Goal: Task Accomplishment & Management: Use online tool/utility

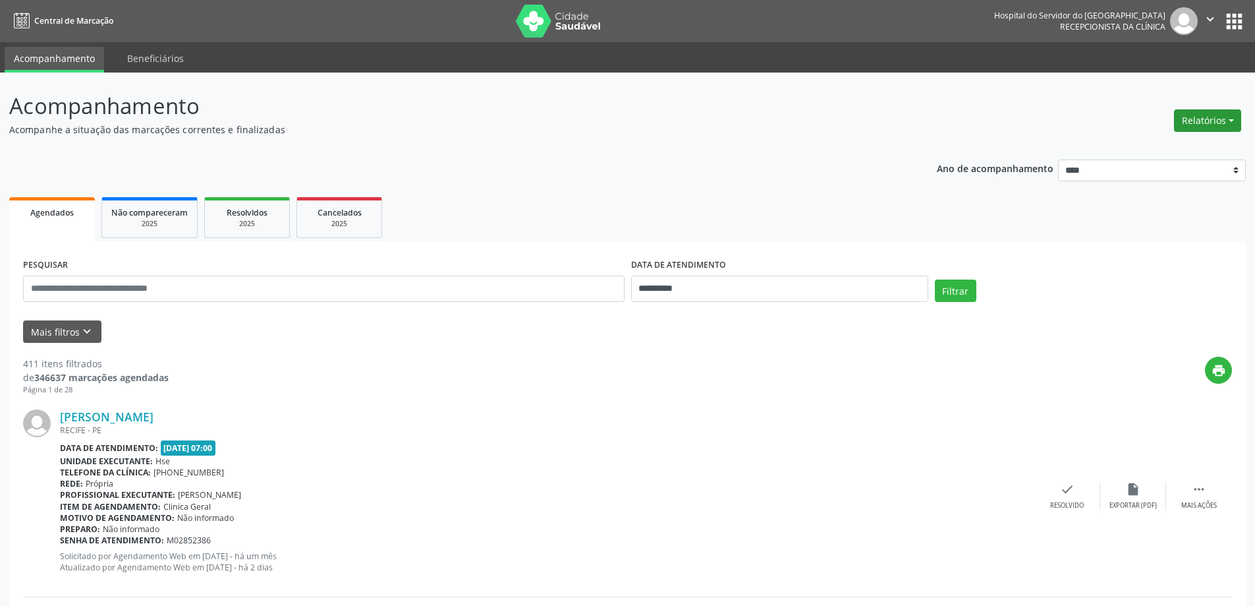
click at [1192, 123] on button "Relatórios" at bounding box center [1207, 120] width 67 height 22
click at [1133, 149] on link "Agendamentos" at bounding box center [1172, 149] width 142 height 18
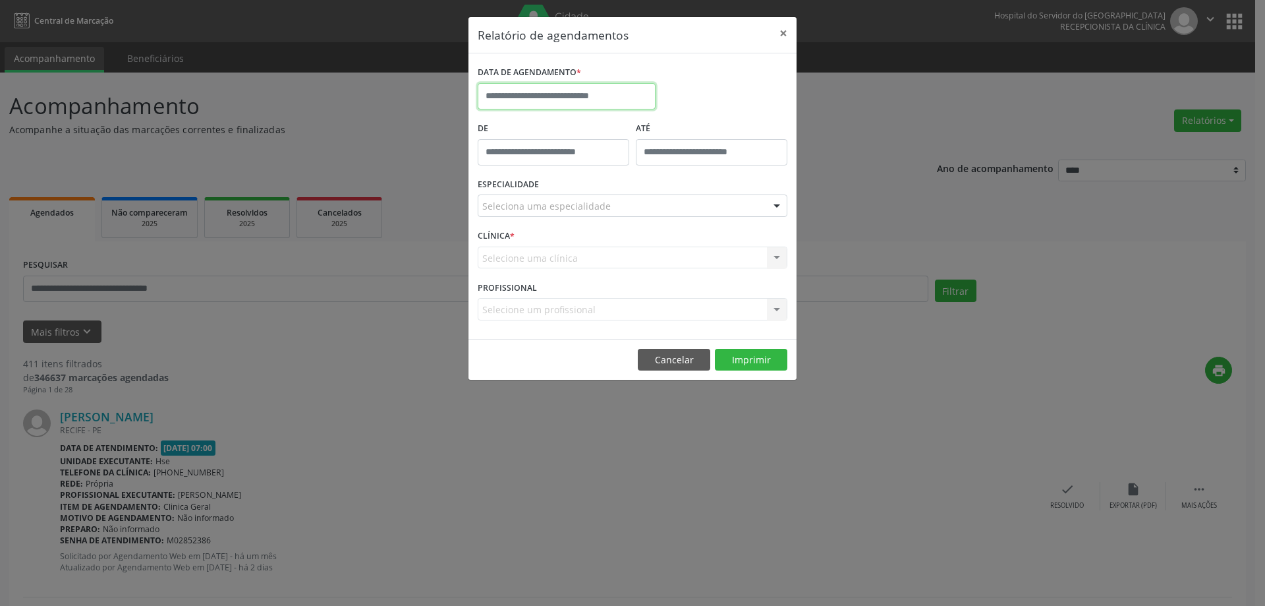
click at [497, 92] on input "text" at bounding box center [567, 96] width 178 height 26
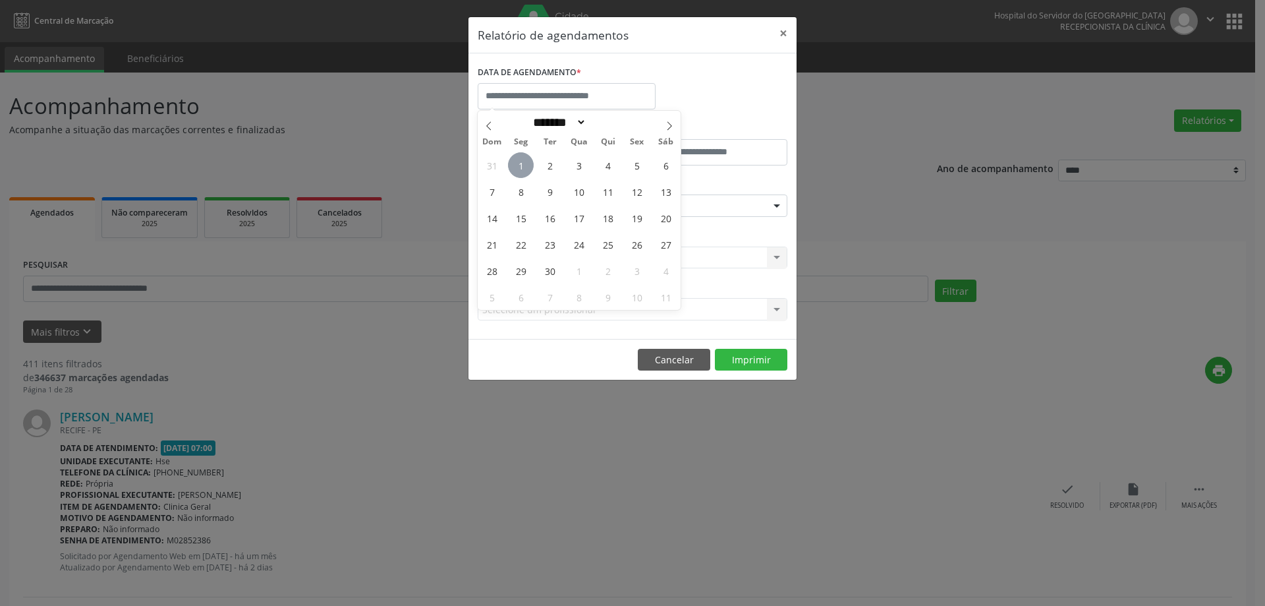
click at [529, 168] on span "1" at bounding box center [521, 165] width 26 height 26
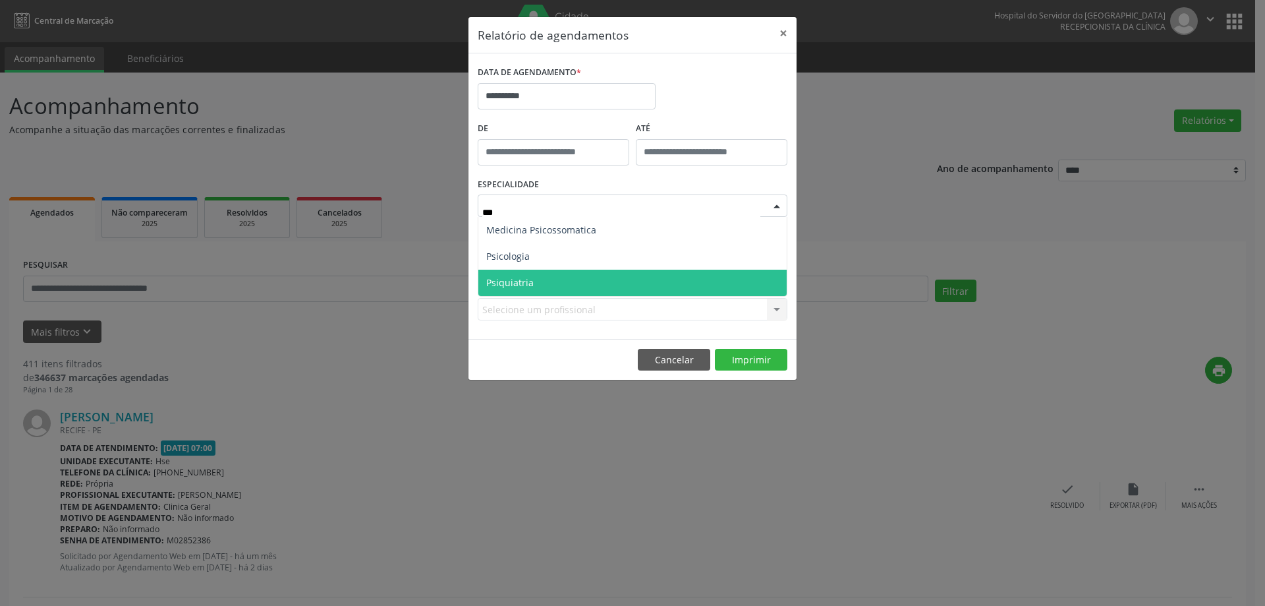
click at [538, 284] on span "Psiquiatria" at bounding box center [632, 283] width 308 height 26
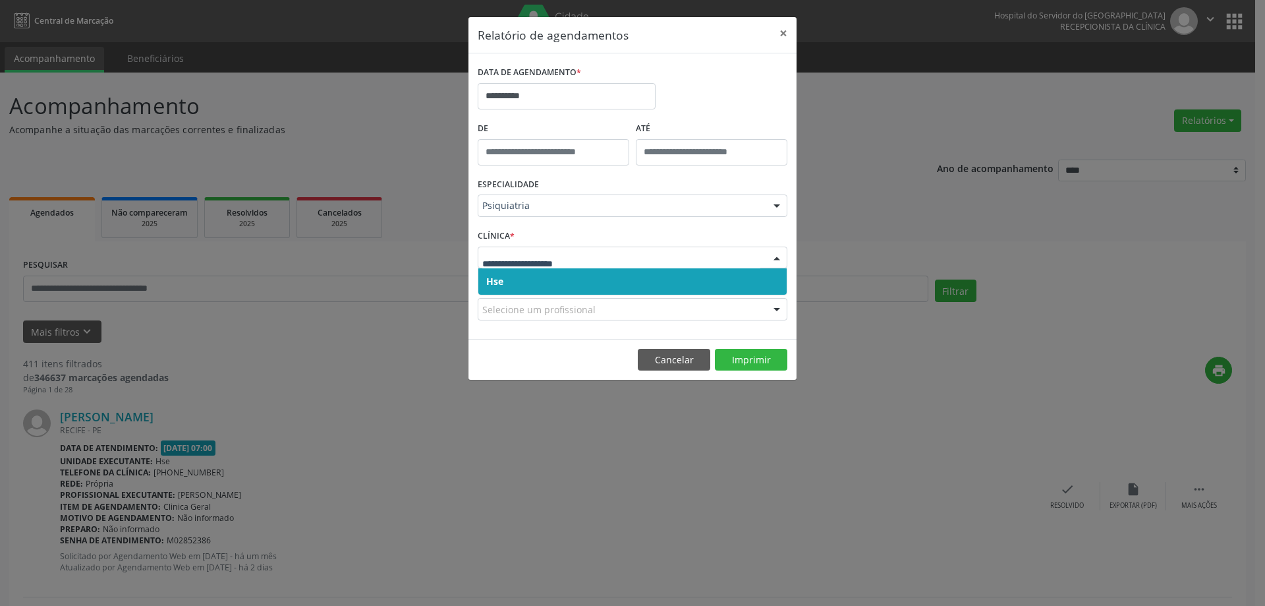
click at [567, 295] on span "Hse" at bounding box center [632, 281] width 308 height 26
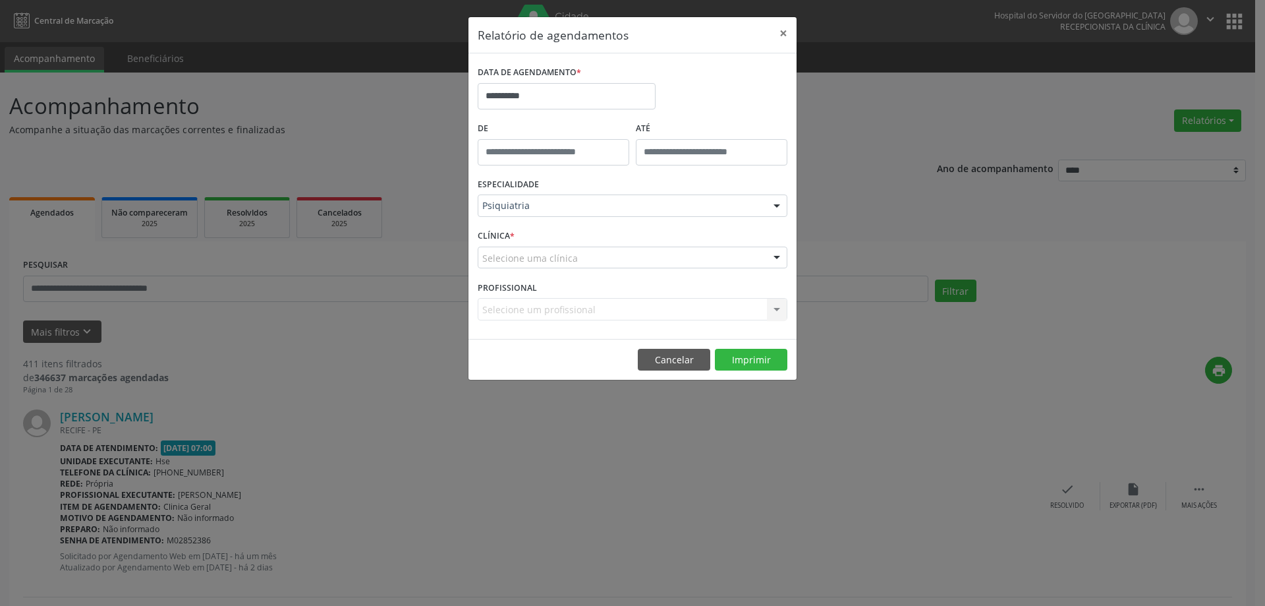
click at [620, 261] on div "Selecione uma clínica" at bounding box center [633, 257] width 310 height 22
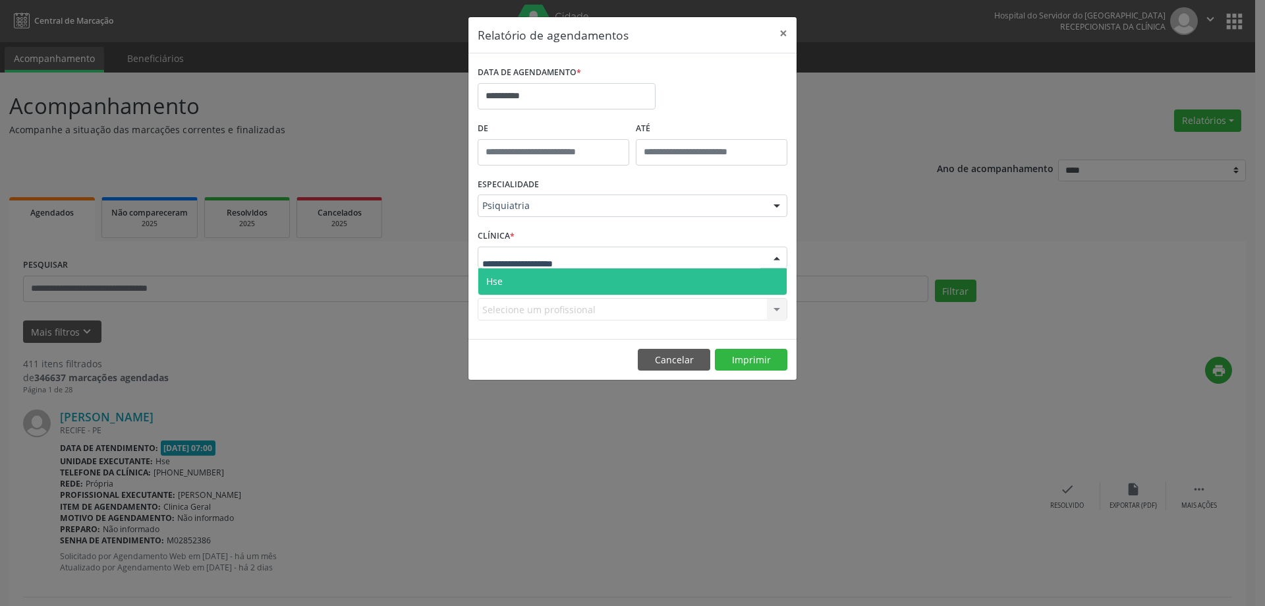
click at [601, 287] on span "Hse" at bounding box center [632, 281] width 308 height 26
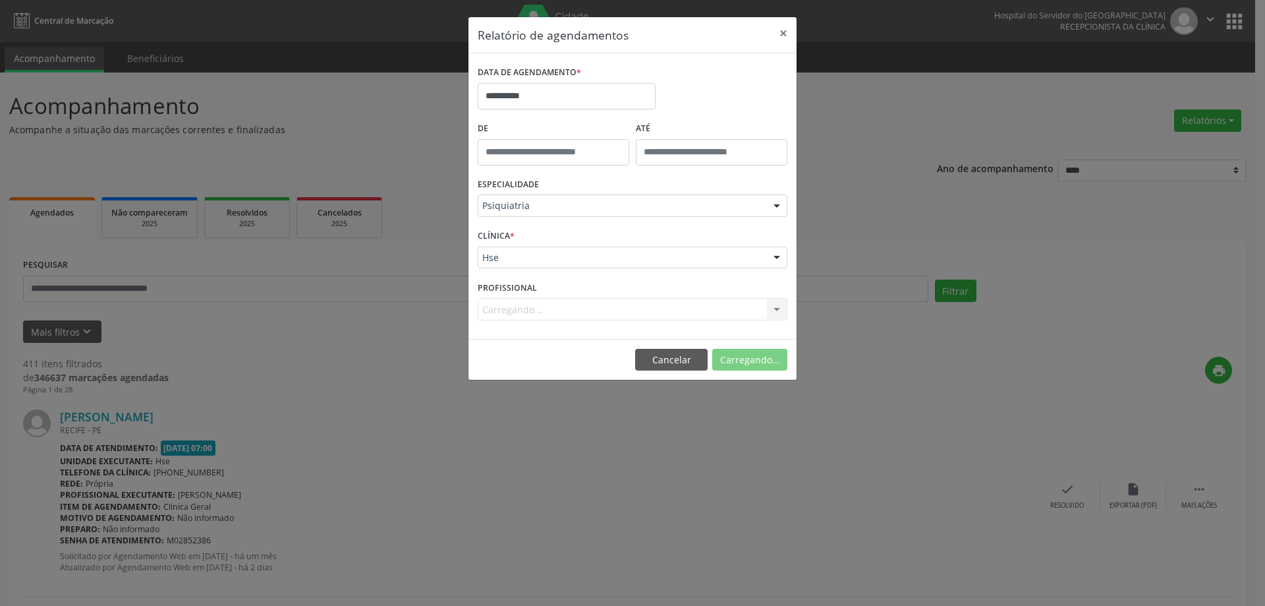
click at [558, 306] on div "Carregando... Nenhum resultado encontrado para: " " Não há nenhuma opção para s…" at bounding box center [633, 309] width 310 height 22
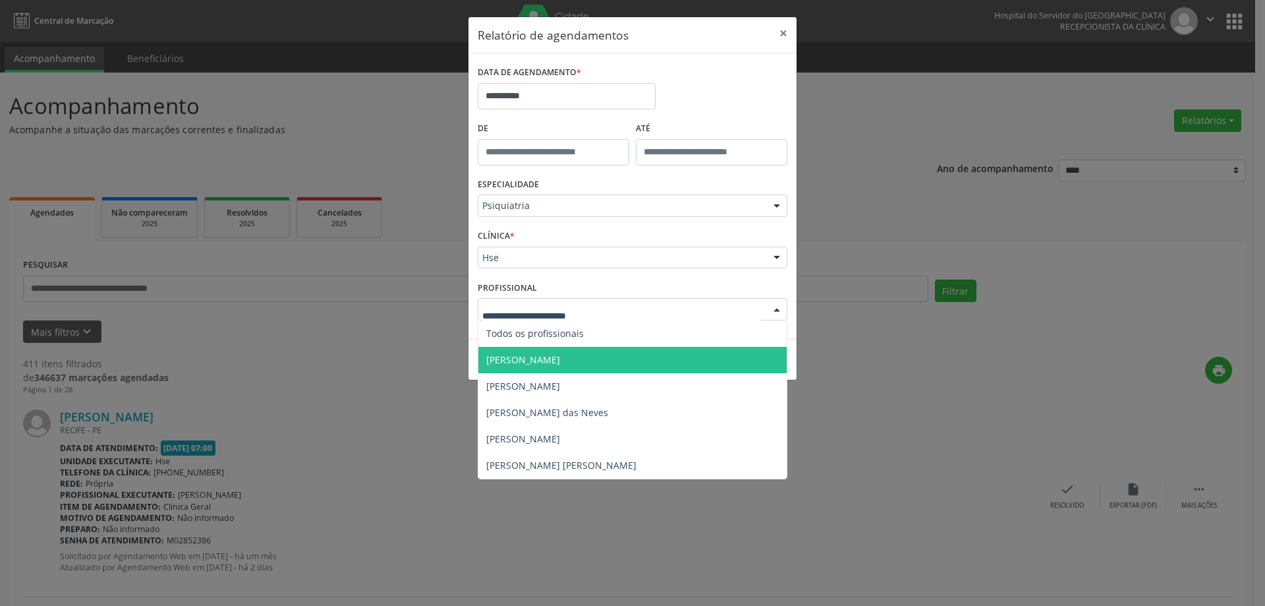
click at [560, 355] on span "[PERSON_NAME]" at bounding box center [523, 359] width 74 height 13
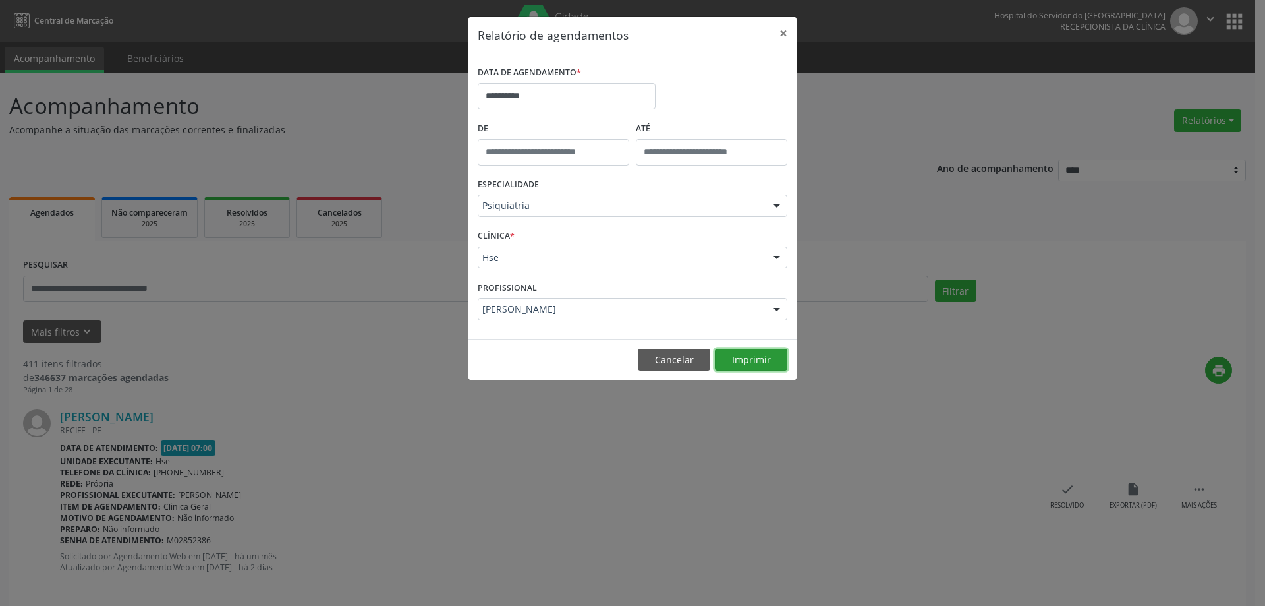
click at [753, 358] on button "Imprimir" at bounding box center [751, 360] width 72 height 22
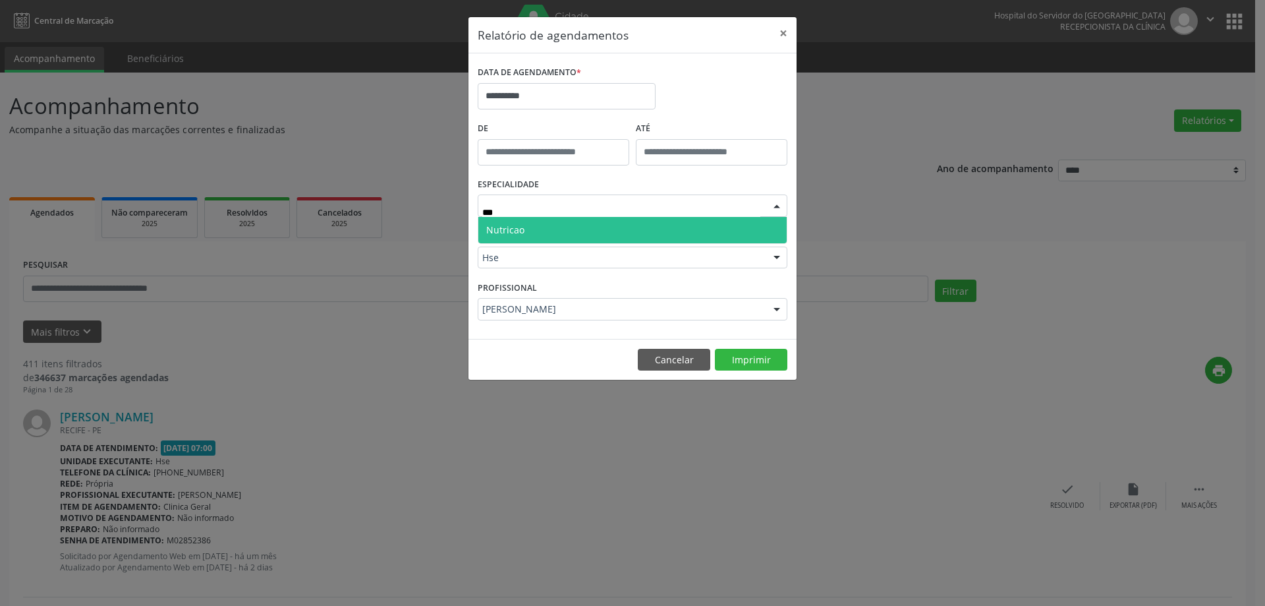
type input "****"
click at [597, 229] on span "Nutricao" at bounding box center [632, 230] width 308 height 26
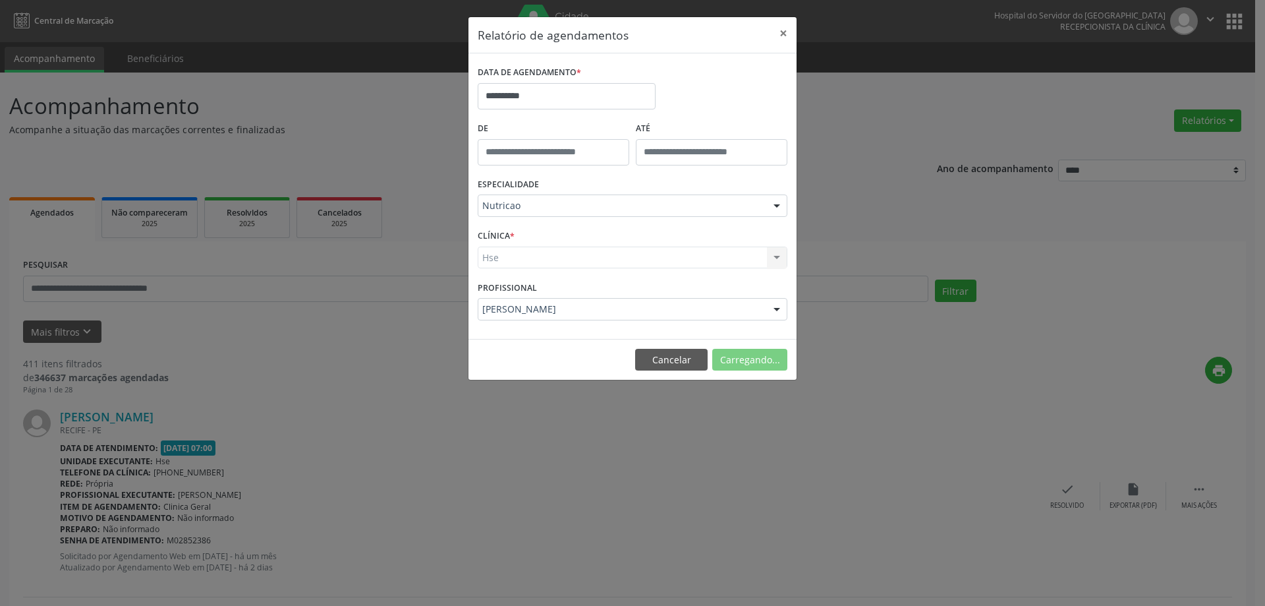
click at [533, 256] on div "Hse Hse Nenhum resultado encontrado para: " " Não há nenhuma opção para ser exi…" at bounding box center [633, 257] width 310 height 22
click at [542, 254] on div "Hse Hse Nenhum resultado encontrado para: " " Não há nenhuma opção para ser exi…" at bounding box center [633, 257] width 310 height 22
click at [558, 264] on div "Hse Hse Nenhum resultado encontrado para: " " Não há nenhuma opção para ser exi…" at bounding box center [633, 257] width 310 height 22
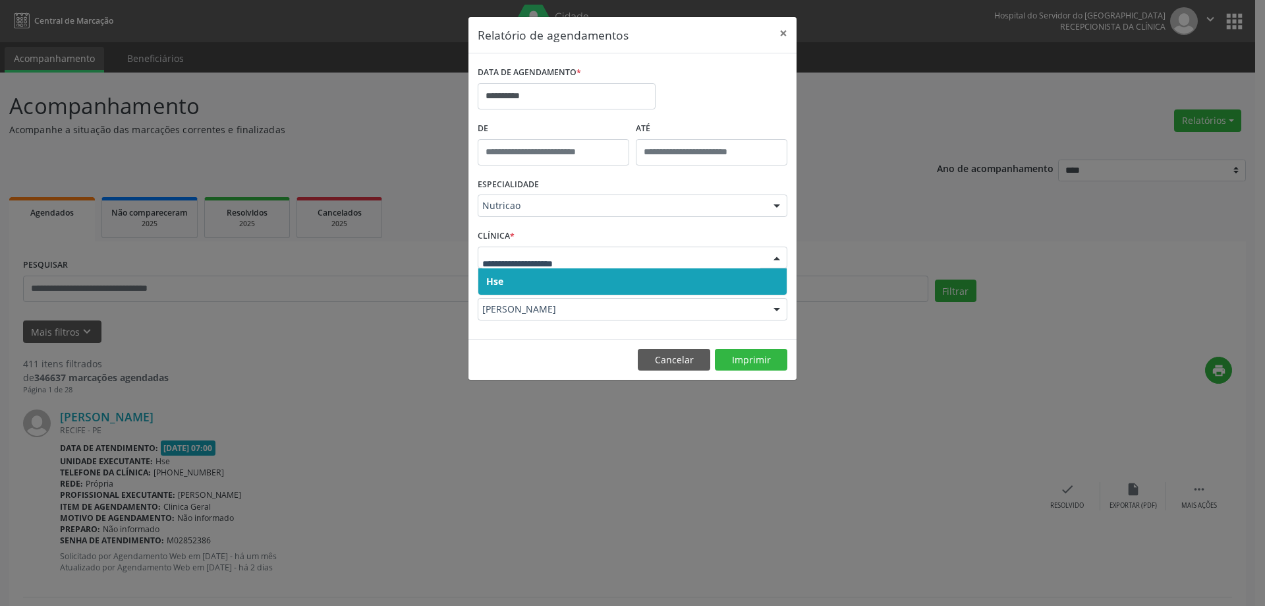
click at [550, 288] on span "Hse" at bounding box center [632, 281] width 308 height 26
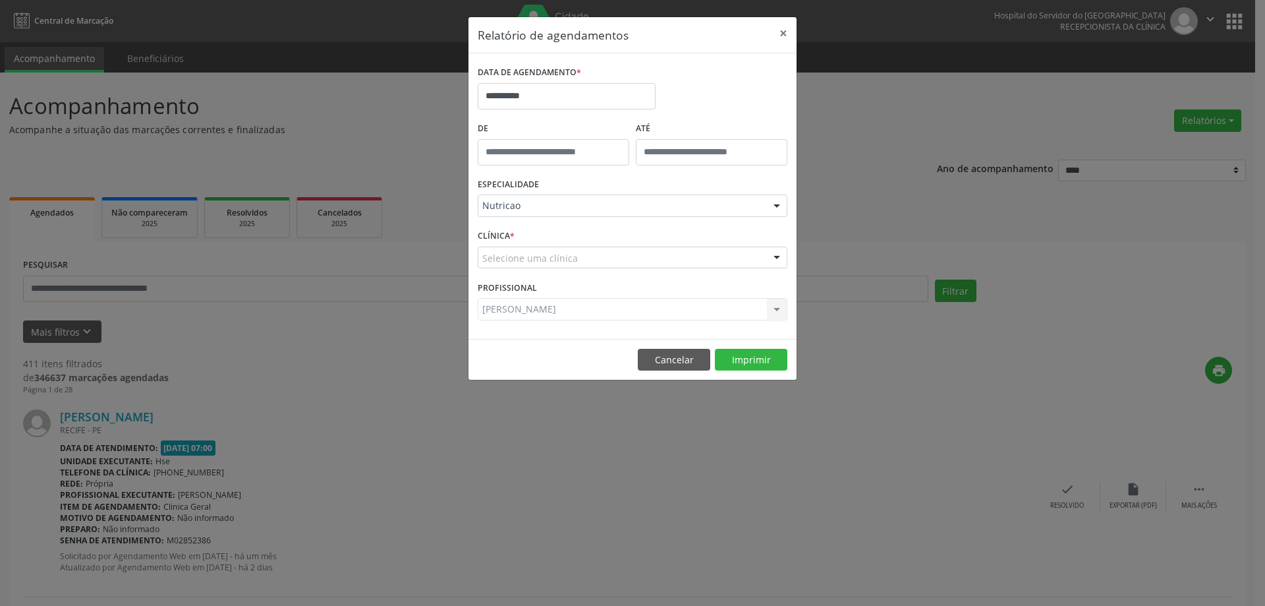
click at [584, 265] on div "Selecione uma clínica" at bounding box center [633, 257] width 310 height 22
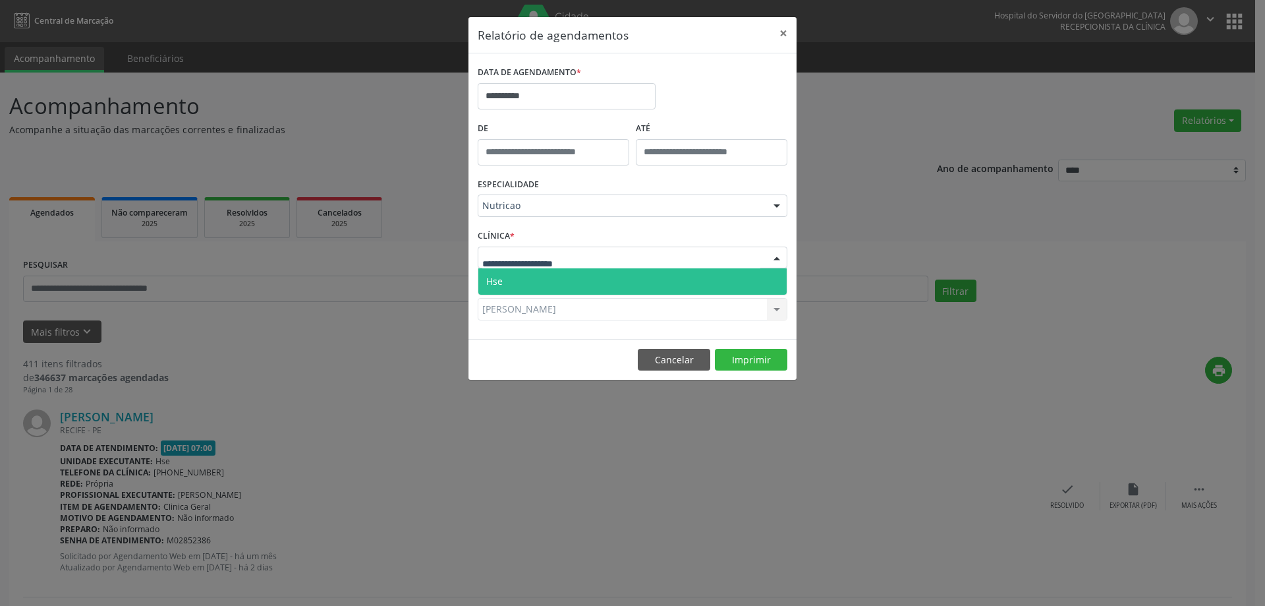
click at [583, 283] on span "Hse" at bounding box center [632, 281] width 308 height 26
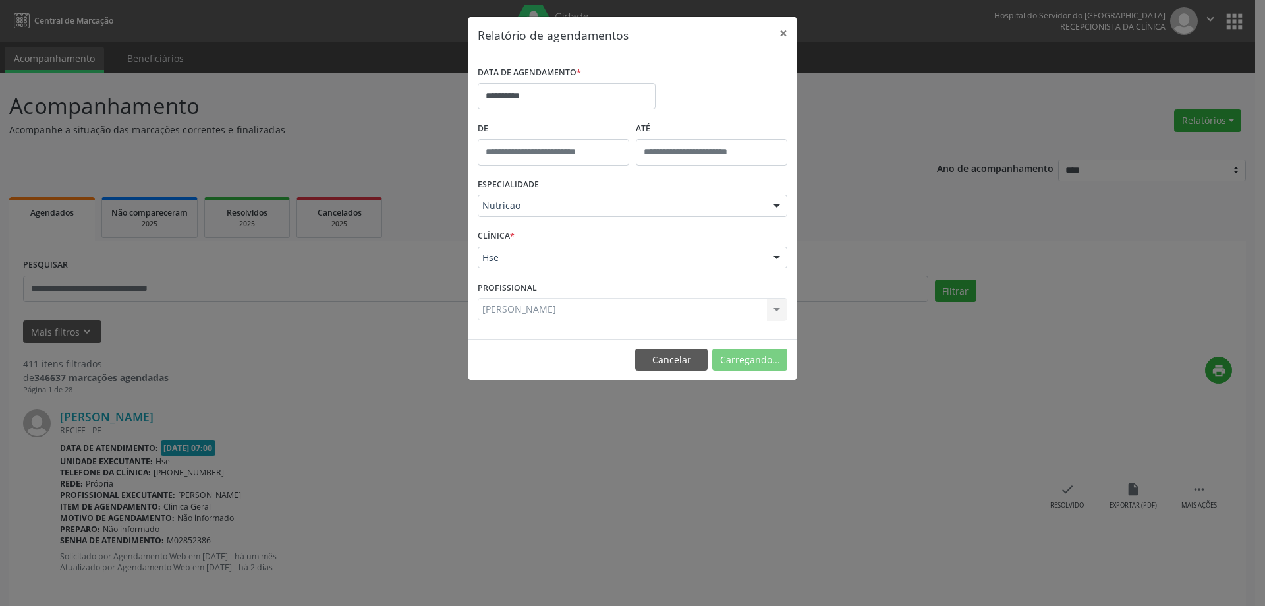
click at [608, 310] on div "[PERSON_NAME]" at bounding box center [633, 309] width 310 height 22
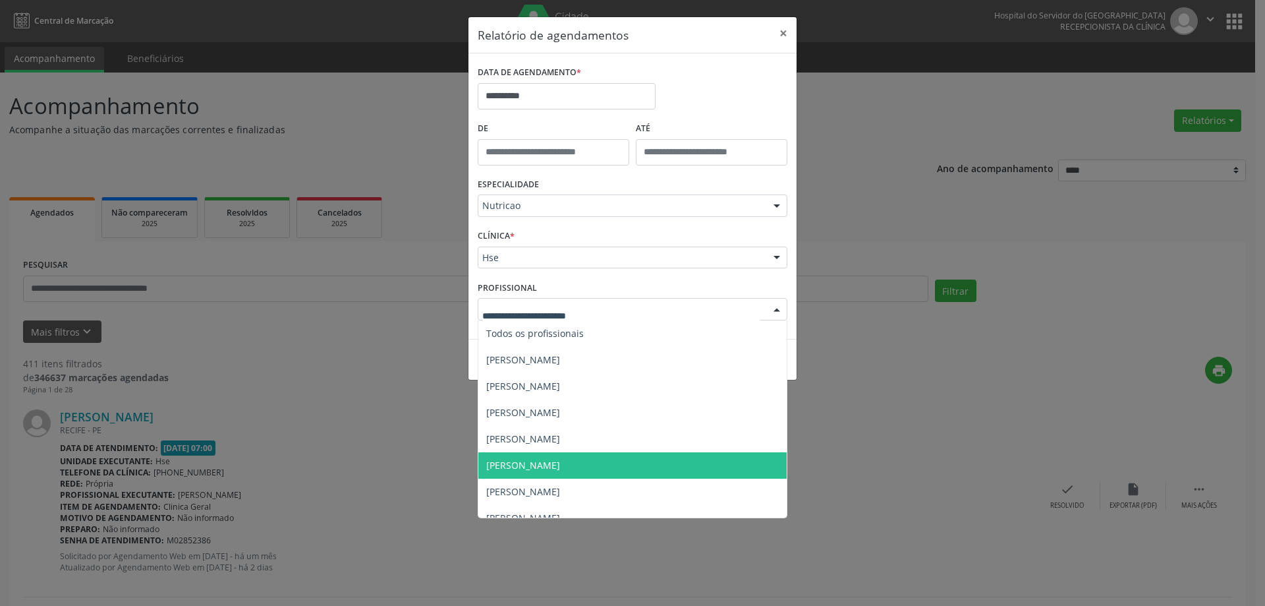
click at [590, 473] on span "[PERSON_NAME]" at bounding box center [632, 465] width 308 height 26
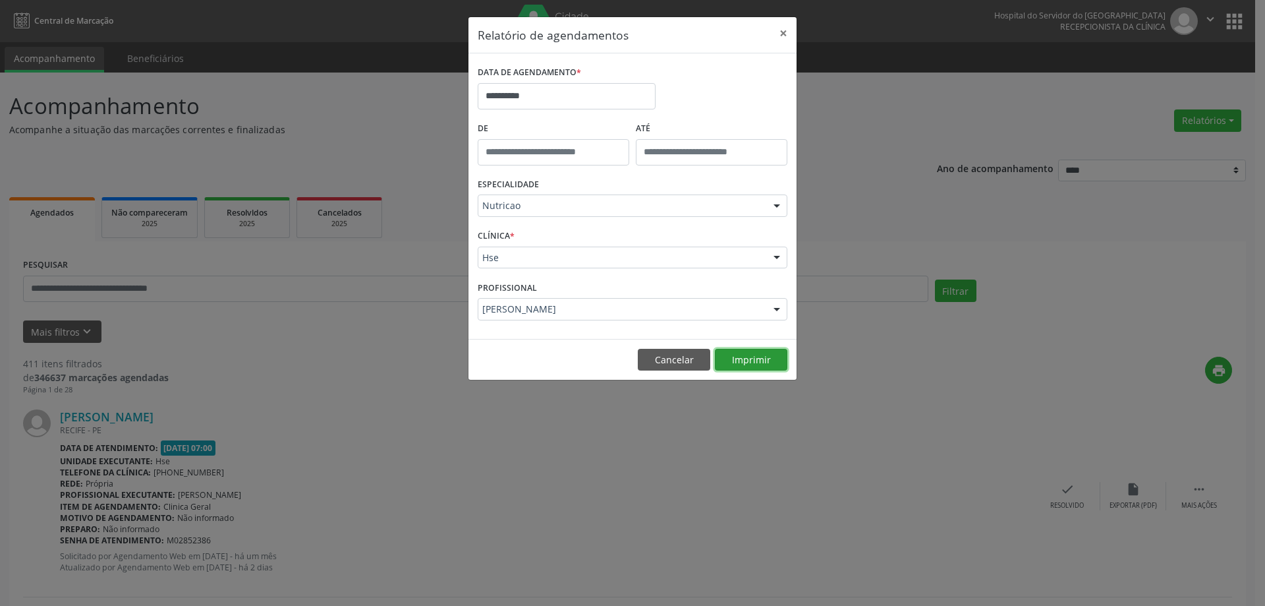
click at [751, 366] on button "Imprimir" at bounding box center [751, 360] width 72 height 22
